Goal: Find specific page/section

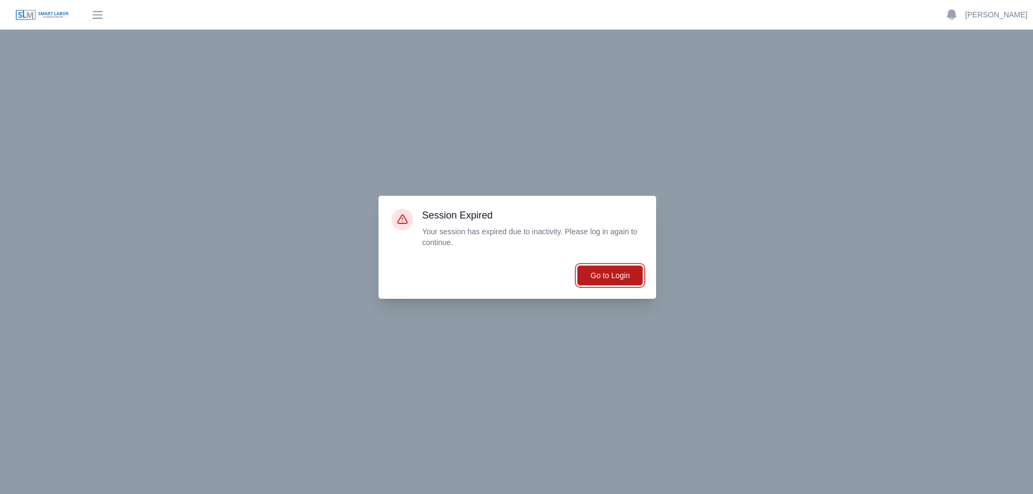
click at [604, 270] on button "Go to Login" at bounding box center [610, 275] width 66 height 21
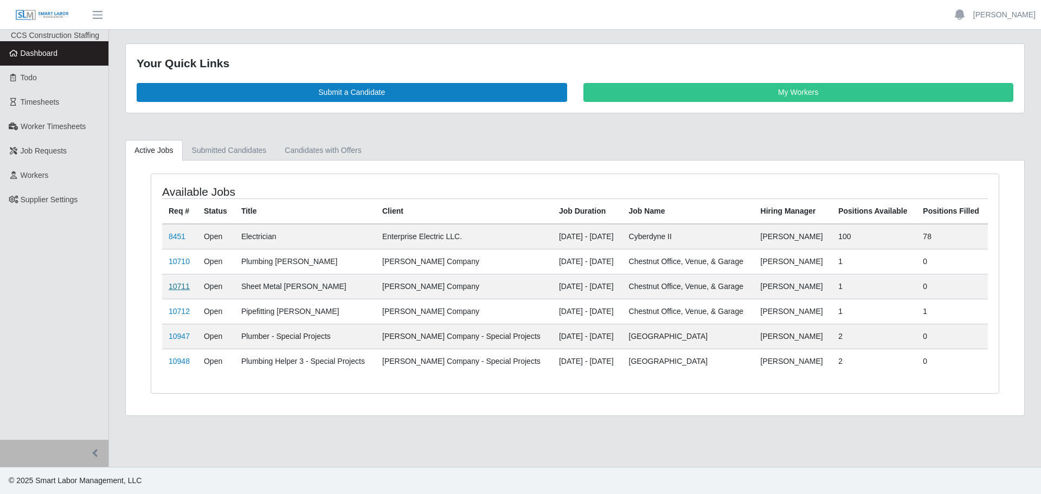
click at [181, 289] on link "10711" at bounding box center [179, 286] width 21 height 9
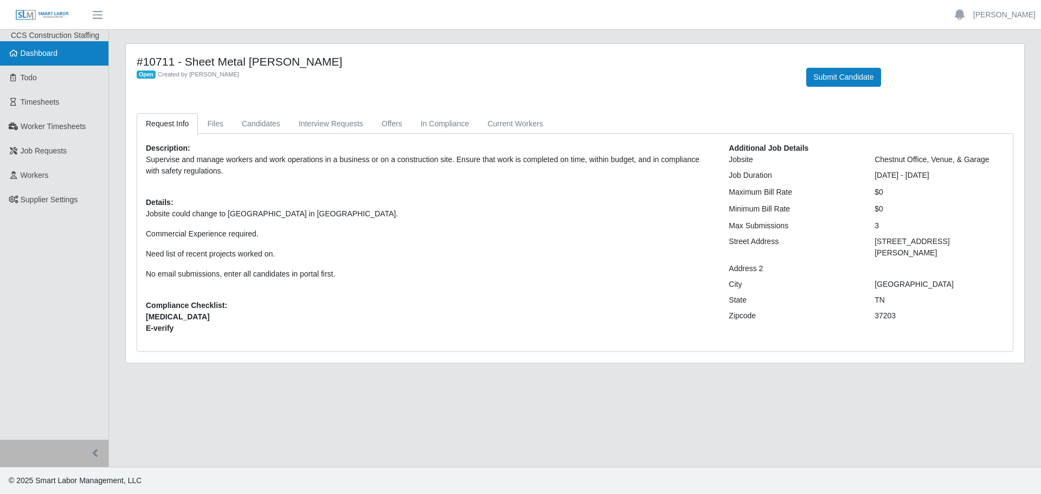
click at [55, 55] on span "Dashboard" at bounding box center [39, 53] width 37 height 9
